Goal: Check status: Check status

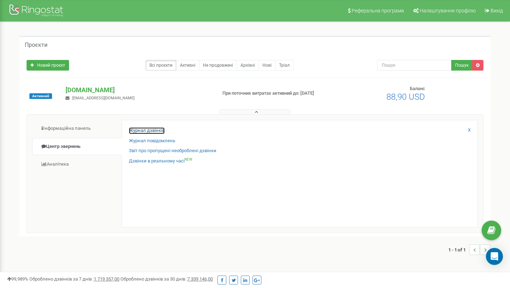
click at [140, 129] on link "Журнал дзвінків" at bounding box center [147, 130] width 36 height 7
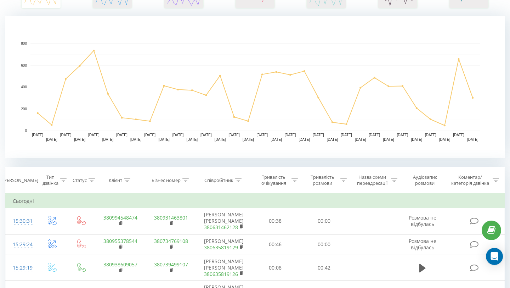
scroll to position [155, 0]
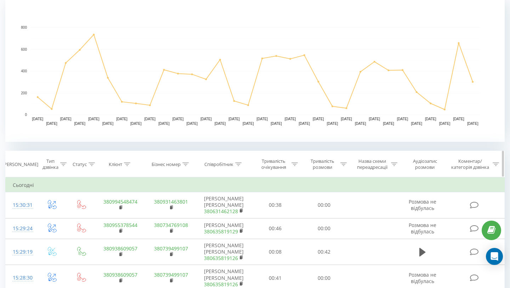
click at [244, 164] on div "Співробітник" at bounding box center [224, 164] width 55 height 6
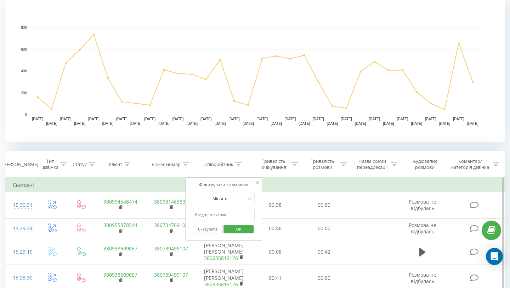
click at [200, 214] on input "text" at bounding box center [224, 215] width 62 height 12
type input "k"
type input "[PERSON_NAME]"
click at [231, 229] on span "OK" at bounding box center [239, 228] width 20 height 11
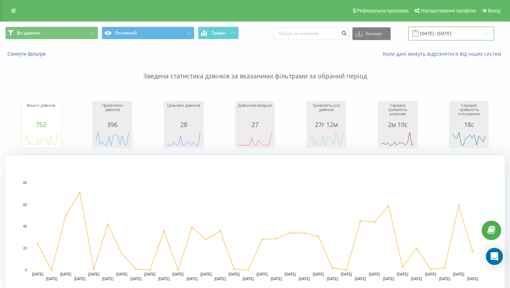
click at [438, 33] on input "[DATE] - [DATE]" at bounding box center [452, 34] width 86 height 14
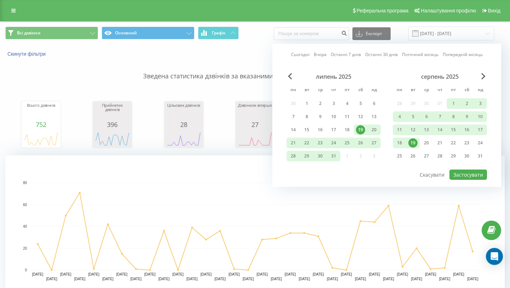
click at [413, 140] on div "19" at bounding box center [413, 142] width 9 height 9
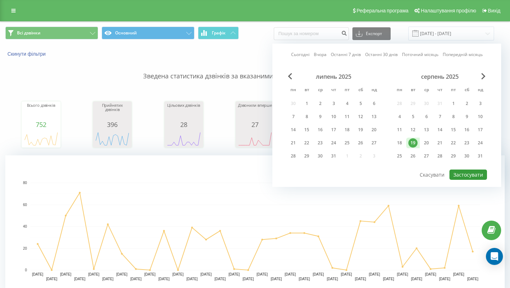
click at [464, 174] on button "Застосувати" at bounding box center [469, 174] width 38 height 10
type input "[DATE] - [DATE]"
